Goal: Transaction & Acquisition: Subscribe to service/newsletter

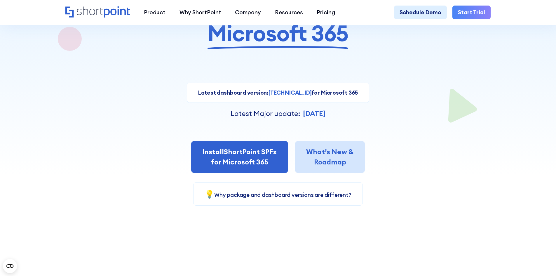
scroll to position [117, 0]
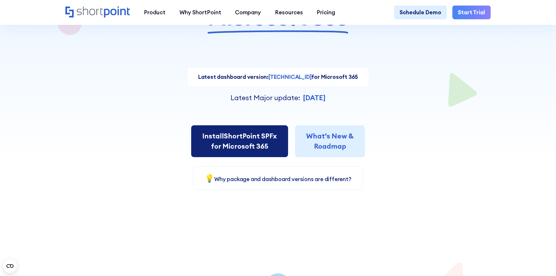
click at [244, 138] on link "Install ShortPoint SPFx for Microsoft 365" at bounding box center [239, 141] width 97 height 32
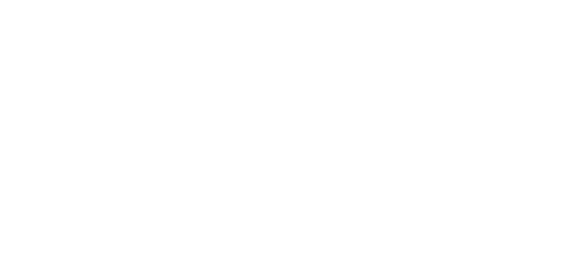
select select "Microsoft 365"
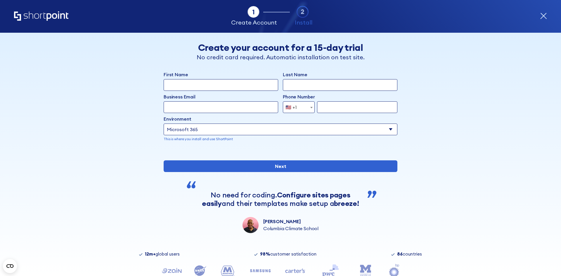
click at [551, 13] on div "Tab 1 Tab 2 Tab 2 ShortPoint eases the setup and orchestration of Intranets and…" at bounding box center [280, 16] width 561 height 33
click at [545, 17] on icon "form" at bounding box center [544, 16] width 6 height 6
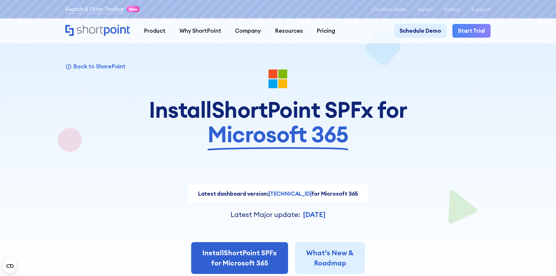
click at [426, 51] on div at bounding box center [278, 138] width 501 height 276
click at [429, 10] on p "Install" at bounding box center [425, 9] width 15 height 6
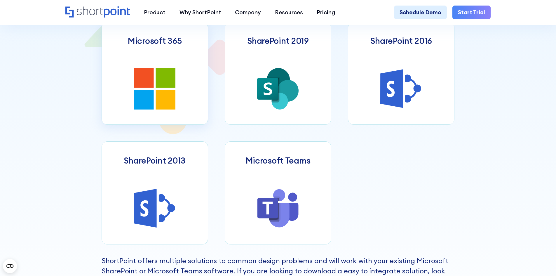
scroll to position [351, 0]
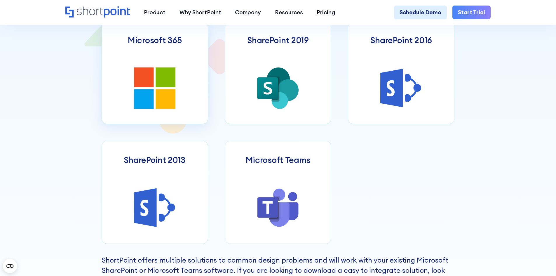
click at [178, 91] on link "Microsoft 365" at bounding box center [155, 72] width 107 height 103
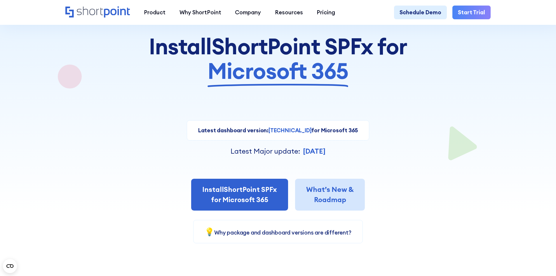
scroll to position [88, 0]
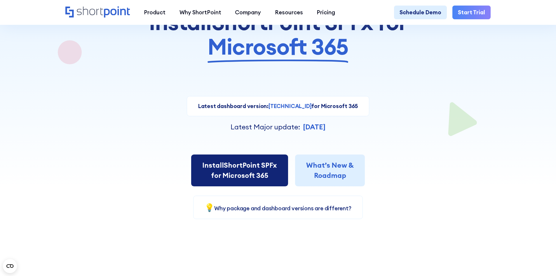
click at [254, 174] on link "Install ShortPoint SPFx for Microsoft 365" at bounding box center [239, 171] width 97 height 32
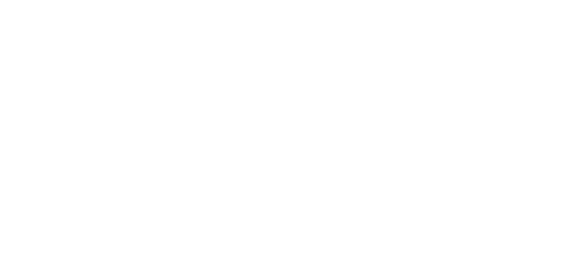
select select "Microsoft 365"
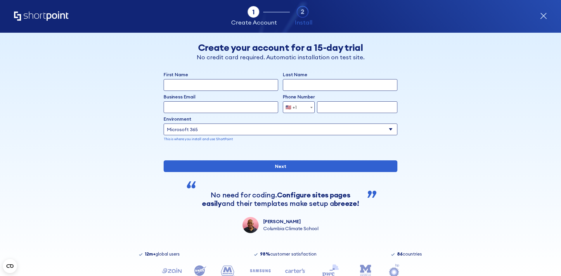
click at [241, 87] on input "First Name" at bounding box center [221, 85] width 115 height 12
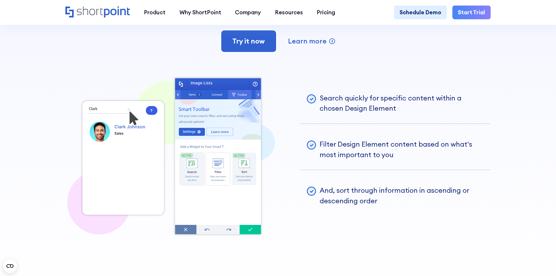
scroll to position [1431, 0]
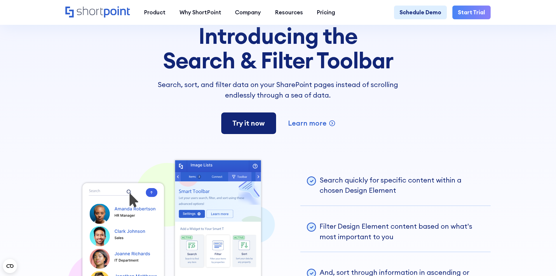
click at [247, 131] on link "Try it now" at bounding box center [249, 123] width 56 height 23
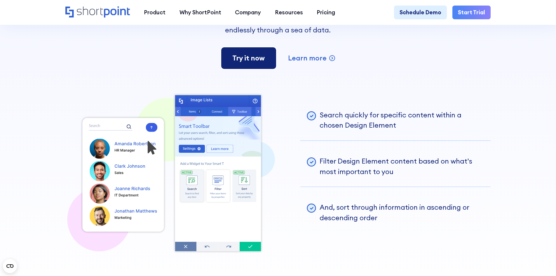
scroll to position [1490, 0]
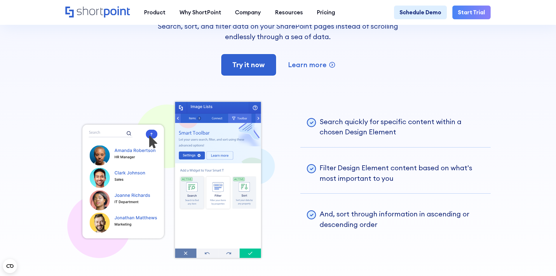
click at [247, 57] on div "feature spotlight Introducing the Search & Filter Toolbar Search, sort, and fil…" at bounding box center [278, 10] width 426 height 134
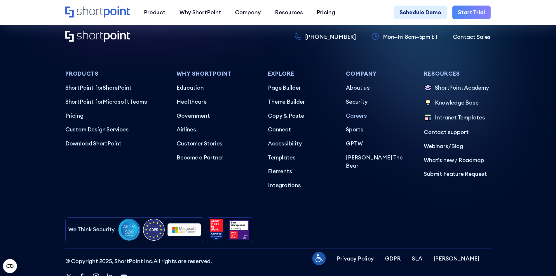
scroll to position [3496, 0]
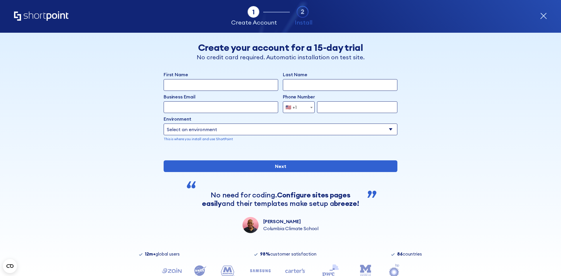
click at [209, 84] on input "First Name" at bounding box center [221, 85] width 115 height 12
click at [213, 129] on select "Select an environment Microsoft 365 SharePoint Online SharePoint 2019 (On-Premi…" at bounding box center [281, 130] width 234 height 12
select select "Microsoft 365"
click at [164, 124] on select "Select an environment Microsoft 365 SharePoint Online SharePoint 2019 (On-Premi…" at bounding box center [281, 130] width 234 height 12
click at [188, 84] on input "First Name" at bounding box center [221, 85] width 115 height 12
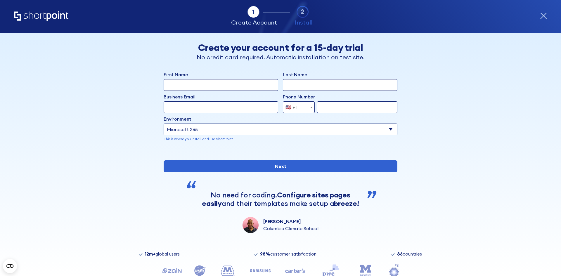
type input "Richard"
click at [297, 91] on div "First Name Richard Last Name Business Email Invalid Email Address Phone Number …" at bounding box center [281, 111] width 234 height 80
click at [298, 86] on input "Last Name" at bounding box center [340, 85] width 115 height 12
type input "KIh"
click at [247, 109] on input "Business Email" at bounding box center [221, 107] width 115 height 12
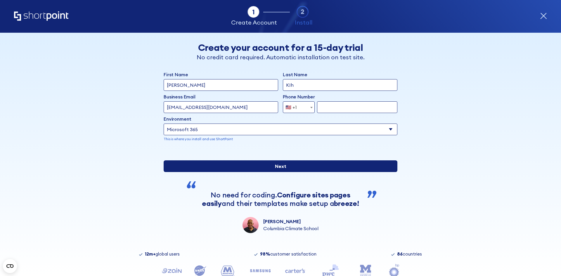
type input "skihiu@taharisolutions.com"
click at [263, 172] on input "Next" at bounding box center [281, 166] width 234 height 12
click at [214, 172] on input "Next" at bounding box center [281, 166] width 234 height 12
click at [345, 172] on input "Next" at bounding box center [281, 166] width 234 height 12
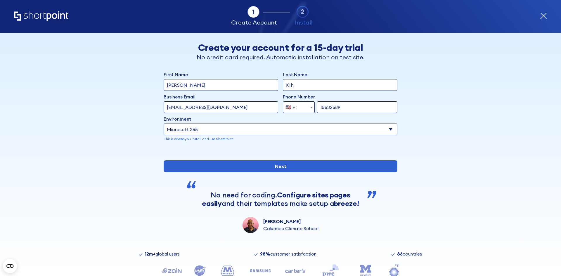
click at [346, 195] on div "First Name Richard Last Name KIh Business Email Invalid Email Address skihiu@ta…" at bounding box center [281, 152] width 234 height 162
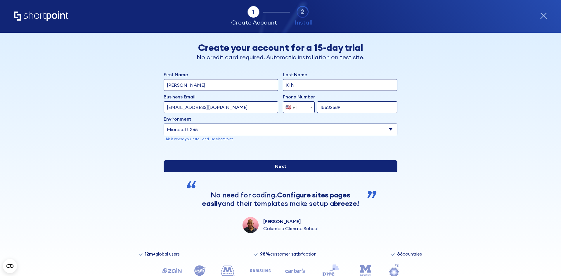
click at [341, 172] on input "Next" at bounding box center [281, 166] width 234 height 12
type input "156325897582"
click at [350, 172] on input "Next" at bounding box center [281, 166] width 234 height 12
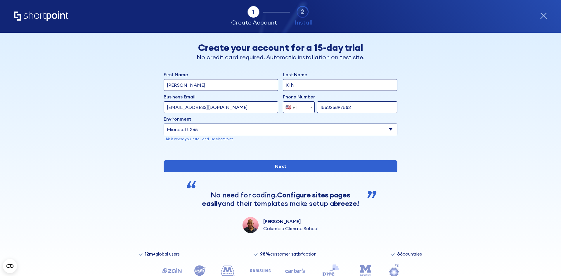
drag, startPoint x: 358, startPoint y: 106, endPoint x: 311, endPoint y: 103, distance: 46.8
click at [354, 105] on input "156325897582" at bounding box center [357, 107] width 80 height 12
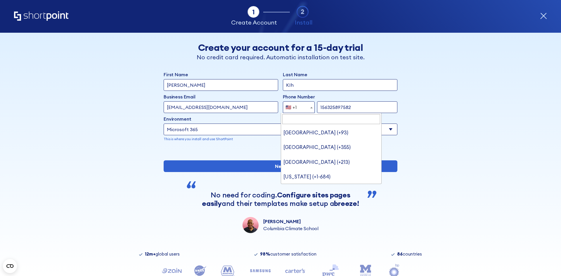
click at [305, 106] on span "🇺🇸 +1" at bounding box center [299, 107] width 32 height 12
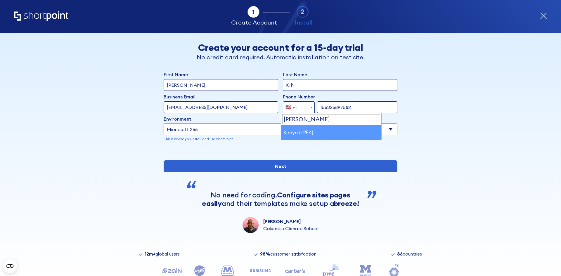
type input "ken"
select select "+254"
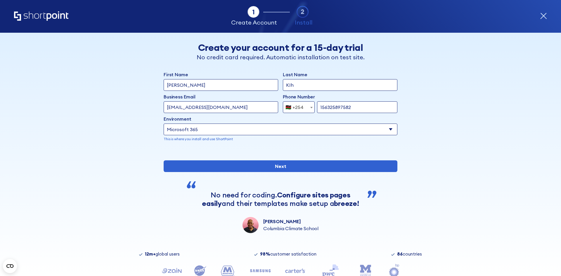
drag, startPoint x: 318, startPoint y: 105, endPoint x: 397, endPoint y: 106, distance: 79.5
click at [397, 106] on div "Back Back Create your account for a 15-day trial No credit card required. Autom…" at bounding box center [281, 133] width 358 height 200
click at [338, 193] on div "First Name Richard Last Name KIh Business Email Invalid Email Address skihiu@ta…" at bounding box center [281, 152] width 234 height 162
click at [337, 108] on input "7251200033" at bounding box center [357, 107] width 80 height 12
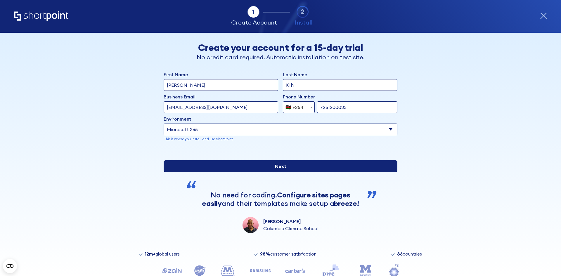
click at [307, 172] on input "Next" at bounding box center [281, 166] width 234 height 12
type input "725120033"
click at [323, 172] on input "Next" at bounding box center [281, 166] width 234 height 12
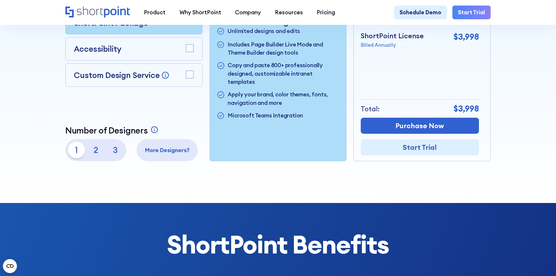
scroll to position [292, 0]
